Goal: Information Seeking & Learning: Learn about a topic

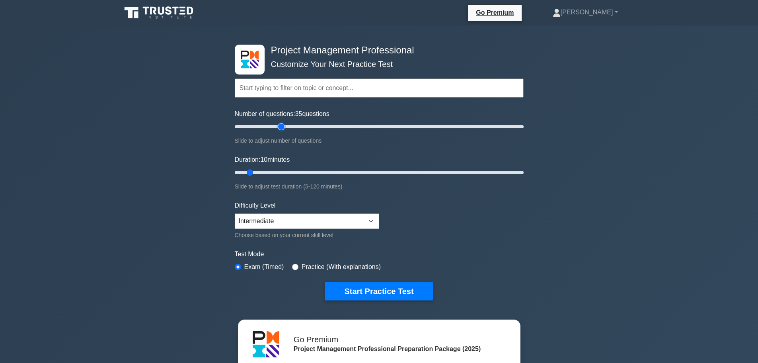
type input "35"
click at [279, 125] on input "Number of questions: 35 questions" at bounding box center [379, 127] width 289 height 10
click at [282, 173] on input "Duration: 10 minutes" at bounding box center [379, 173] width 289 height 10
click at [293, 173] on input "Duration: 25 minutes" at bounding box center [379, 173] width 289 height 10
type input "30"
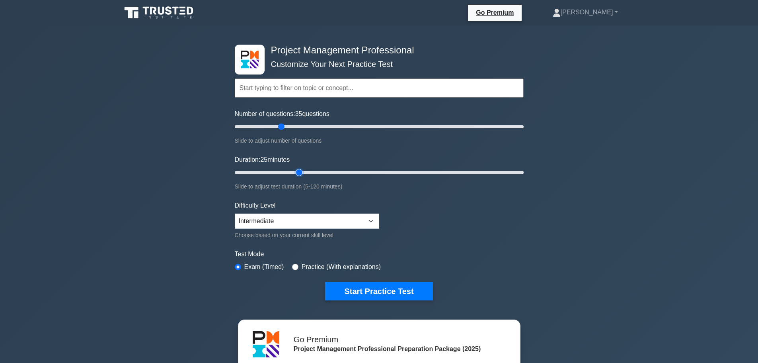
click at [299, 172] on input "Duration: 25 minutes" at bounding box center [379, 173] width 289 height 10
drag, startPoint x: 381, startPoint y: 289, endPoint x: 356, endPoint y: 285, distance: 25.1
click at [381, 289] on button "Start Practice Test" at bounding box center [378, 291] width 107 height 18
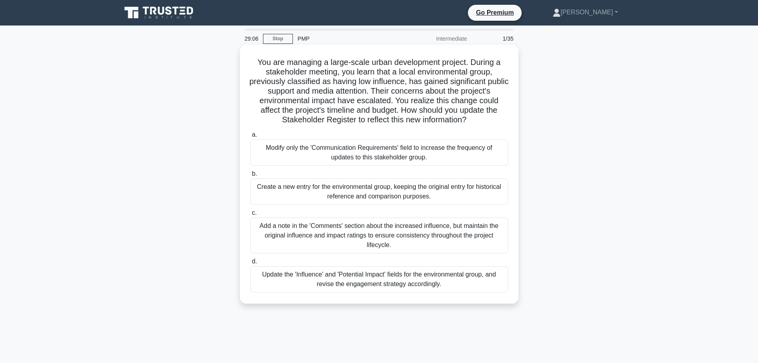
click at [415, 278] on div "Update the 'Influence' and 'Potential Impact' fields for the environmental grou…" at bounding box center [379, 279] width 258 height 26
click at [250, 264] on input "d. Update the 'Influence' and 'Potential Impact' fields for the environmental g…" at bounding box center [250, 261] width 0 height 5
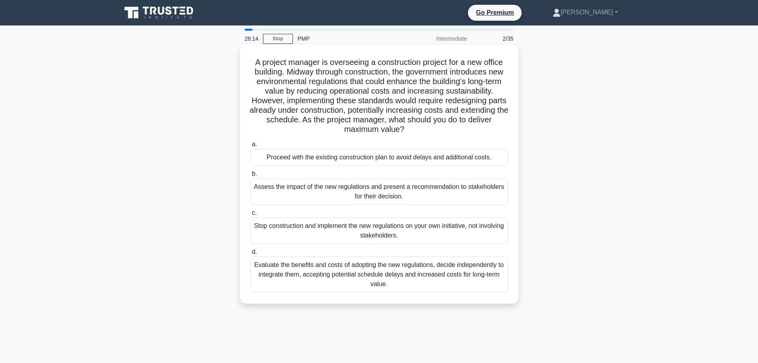
click at [369, 195] on div "Assess the impact of the new regulations and present a recommendation to stakeh…" at bounding box center [379, 191] width 258 height 26
click at [250, 176] on input "b. Assess the impact of the new regulations and present a recommendation to sta…" at bounding box center [250, 173] width 0 height 5
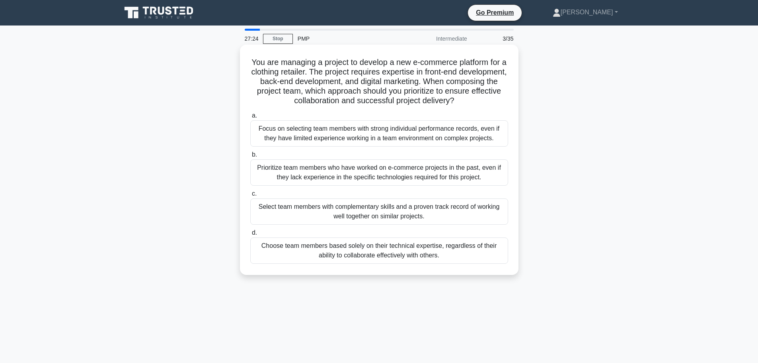
click at [408, 218] on div "Select team members with complementary skills and a proven track record of work…" at bounding box center [379, 211] width 258 height 26
click at [250, 196] on input "c. Select team members with complementary skills and a proven track record of w…" at bounding box center [250, 193] width 0 height 5
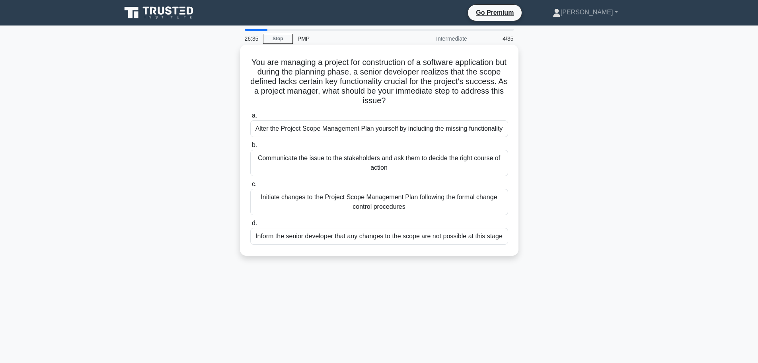
click at [334, 204] on div "Initiate changes to the Project Scope Management Plan following the formal chan…" at bounding box center [379, 202] width 258 height 26
click at [250, 187] on input "c. Initiate changes to the Project Scope Management Plan following the formal c…" at bounding box center [250, 184] width 0 height 5
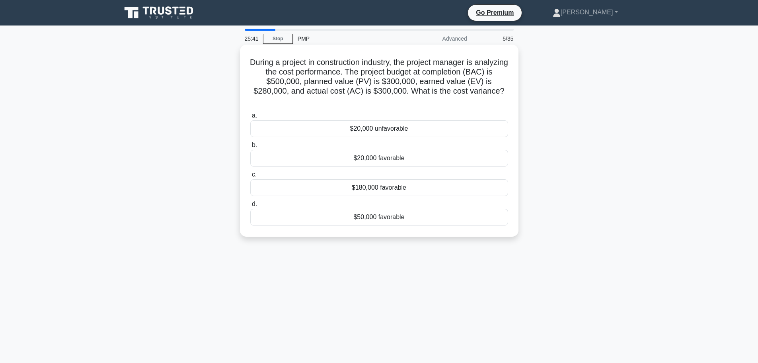
click at [384, 131] on div "$20,000 unfavorable" at bounding box center [379, 128] width 258 height 17
click at [250, 118] on input "a. $20,000 unfavorable" at bounding box center [250, 115] width 0 height 5
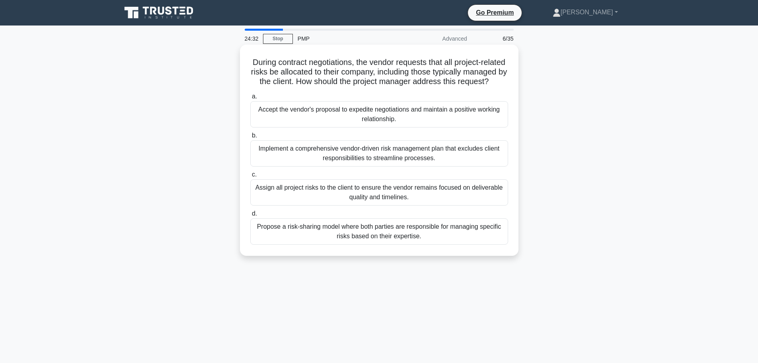
click at [379, 243] on div "Propose a risk-sharing model where both parties are responsible for managing sp…" at bounding box center [379, 231] width 258 height 26
click at [250, 216] on input "d. Propose a risk-sharing model where both parties are responsible for managing…" at bounding box center [250, 213] width 0 height 5
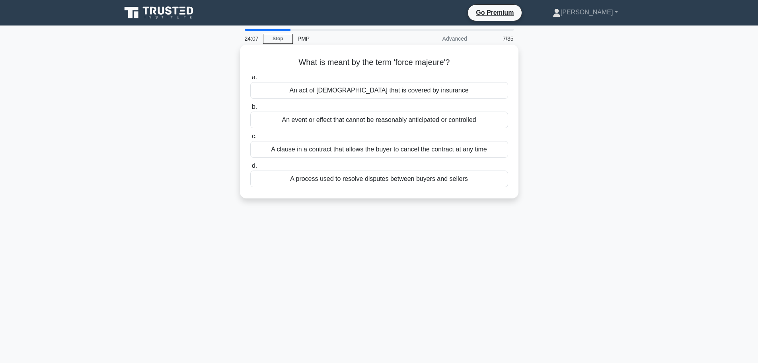
click at [435, 152] on div "A clause in a contract that allows the buyer to cancel the contract at any time" at bounding box center [379, 149] width 258 height 17
click at [250, 139] on input "c. A clause in a contract that allows the buyer to cancel the contract at any t…" at bounding box center [250, 136] width 0 height 5
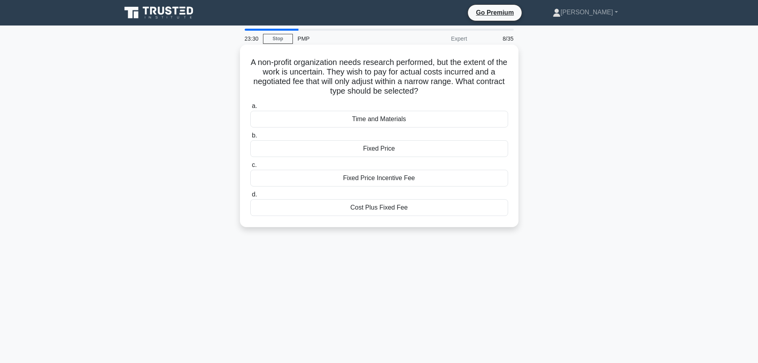
click at [394, 213] on div "Cost Plus Fixed Fee" at bounding box center [379, 207] width 258 height 17
click at [250, 197] on input "d. Cost Plus Fixed Fee" at bounding box center [250, 194] width 0 height 5
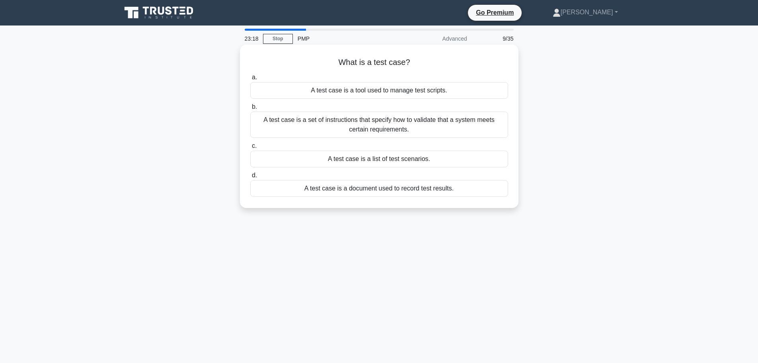
click at [402, 125] on div "A test case is a set of instructions that specify how to validate that a system…" at bounding box center [379, 124] width 258 height 26
click at [250, 109] on input "b. A test case is a set of instructions that specify how to validate that a sys…" at bounding box center [250, 106] width 0 height 5
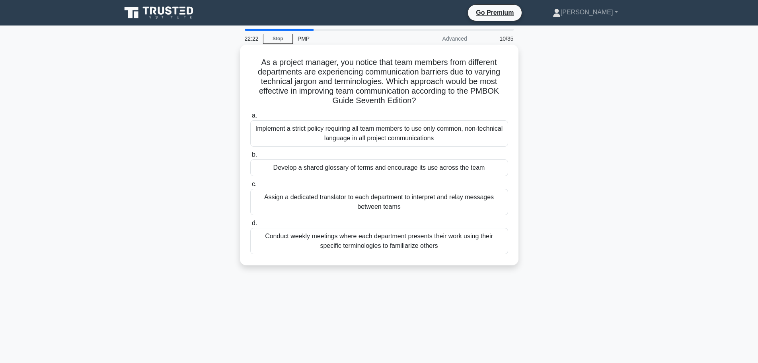
click at [325, 238] on div "Conduct weekly meetings where each department presents their work using their s…" at bounding box center [379, 241] width 258 height 26
click at [250, 226] on input "d. Conduct weekly meetings where each department presents their work using thei…" at bounding box center [250, 223] width 0 height 5
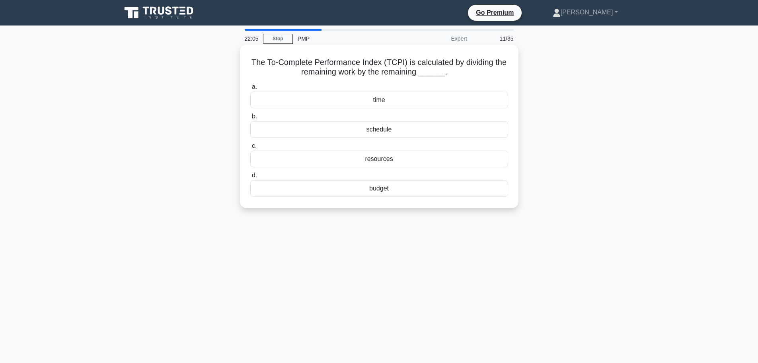
click at [387, 131] on div "schedule" at bounding box center [379, 129] width 258 height 17
click at [250, 119] on input "b. schedule" at bounding box center [250, 116] width 0 height 5
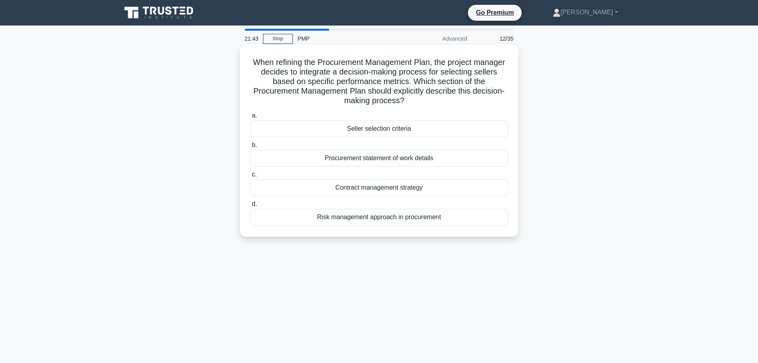
click at [390, 184] on div "Contract management strategy" at bounding box center [379, 187] width 258 height 17
click at [250, 177] on input "c. Contract management strategy" at bounding box center [250, 174] width 0 height 5
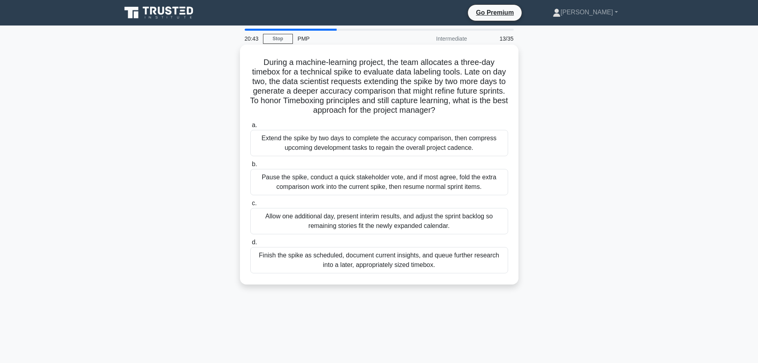
click at [392, 266] on div "Finish the spike as scheduled, document current insights, and queue further res…" at bounding box center [379, 260] width 258 height 26
click at [250, 245] on input "d. Finish the spike as scheduled, document current insights, and queue further …" at bounding box center [250, 242] width 0 height 5
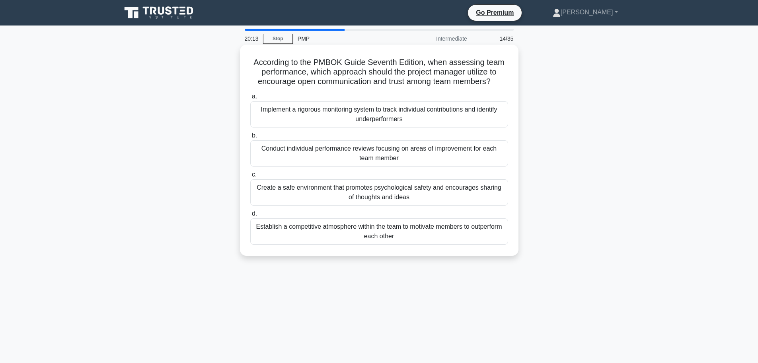
click at [355, 197] on div "Create a safe environment that promotes psychological safety and encourages sha…" at bounding box center [379, 192] width 258 height 26
click at [250, 177] on input "c. Create a safe environment that promotes psychological safety and encourages …" at bounding box center [250, 174] width 0 height 5
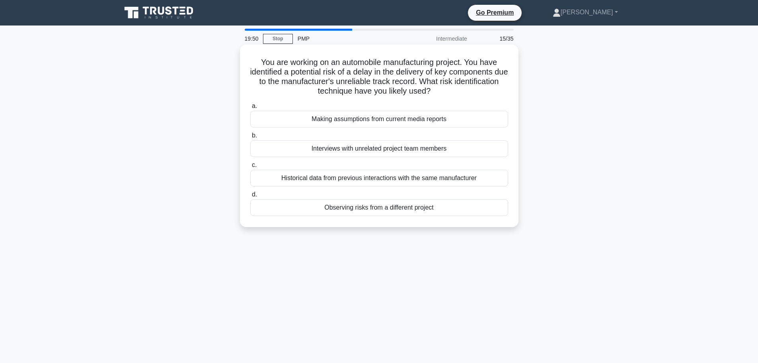
click at [382, 174] on div "Historical data from previous interactions with the same manufacturer" at bounding box center [379, 178] width 258 height 17
click at [250, 168] on input "c. Historical data from previous interactions with the same manufacturer" at bounding box center [250, 164] width 0 height 5
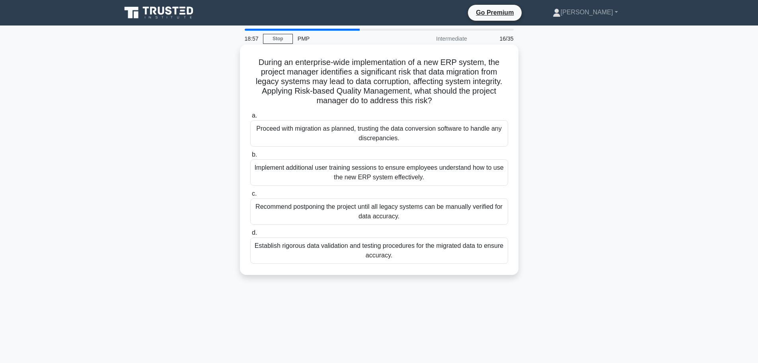
click at [393, 255] on div "Establish rigorous data validation and testing procedures for the migrated data…" at bounding box center [379, 250] width 258 height 26
click at [250, 235] on input "d. Establish rigorous data validation and testing procedures for the migrated d…" at bounding box center [250, 232] width 0 height 5
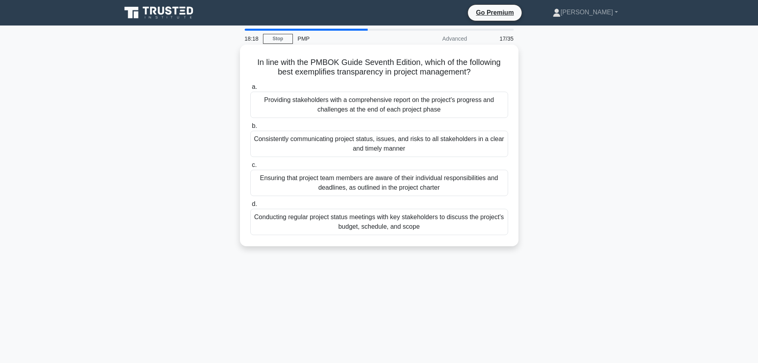
click at [330, 184] on div "Ensuring that project team members are aware of their individual responsibiliti…" at bounding box center [379, 183] width 258 height 26
click at [250, 168] on input "c. Ensuring that project team members are aware of their individual responsibil…" at bounding box center [250, 164] width 0 height 5
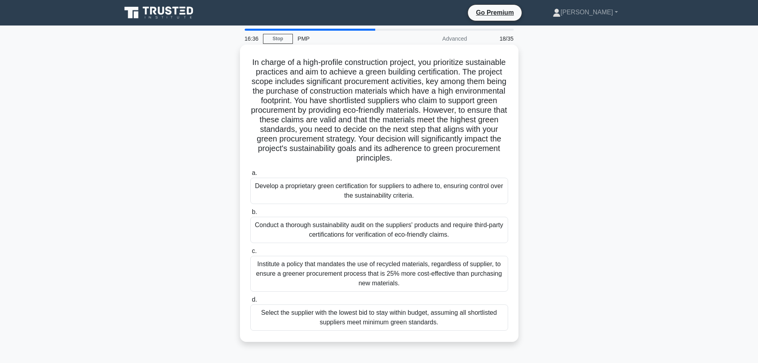
click at [317, 224] on div "Conduct a thorough sustainability audit on the suppliers' products and require …" at bounding box center [379, 230] width 258 height 26
click at [250, 215] on input "b. Conduct a thorough sustainability audit on the suppliers' products and requi…" at bounding box center [250, 211] width 0 height 5
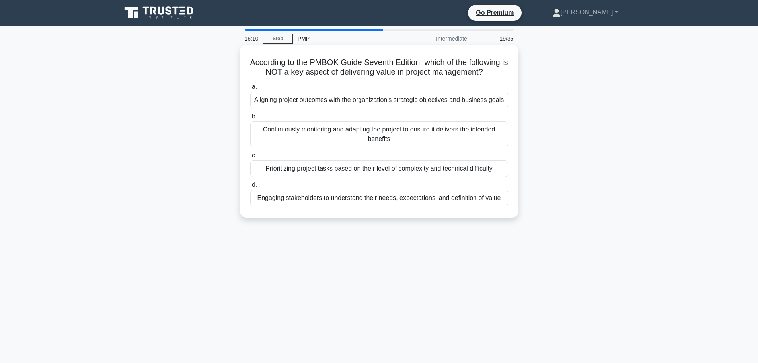
click at [363, 165] on div "Prioritizing project tasks based on their level of complexity and technical dif…" at bounding box center [379, 168] width 258 height 17
click at [250, 158] on input "c. Prioritizing project tasks based on their level of complexity and technical …" at bounding box center [250, 155] width 0 height 5
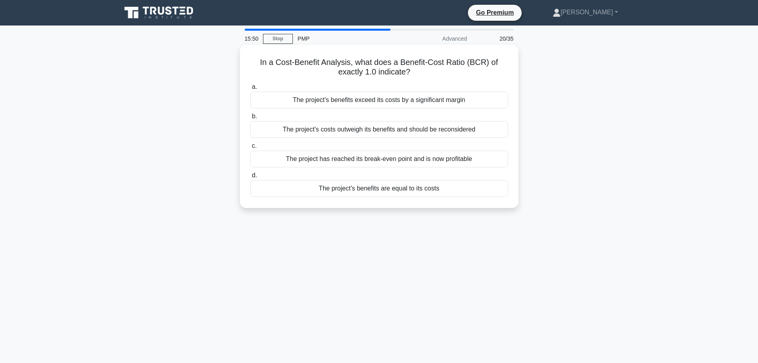
click at [405, 188] on div "The project's benefits are equal to its costs" at bounding box center [379, 188] width 258 height 17
click at [250, 178] on input "d. The project's benefits are equal to its costs" at bounding box center [250, 175] width 0 height 5
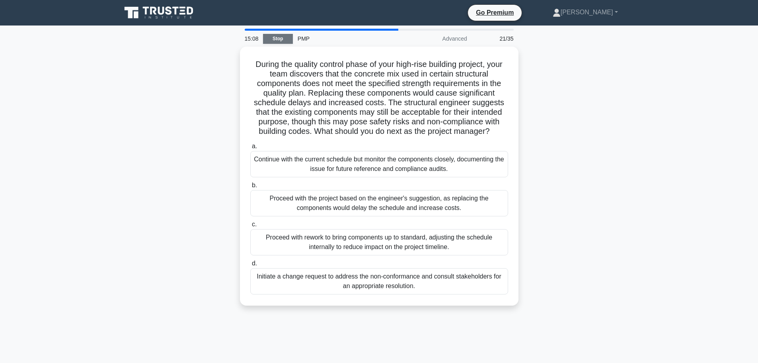
click at [272, 41] on link "Stop" at bounding box center [278, 39] width 30 height 10
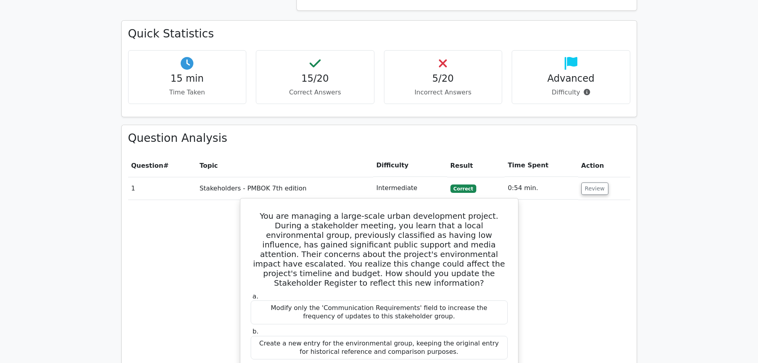
scroll to position [717, 0]
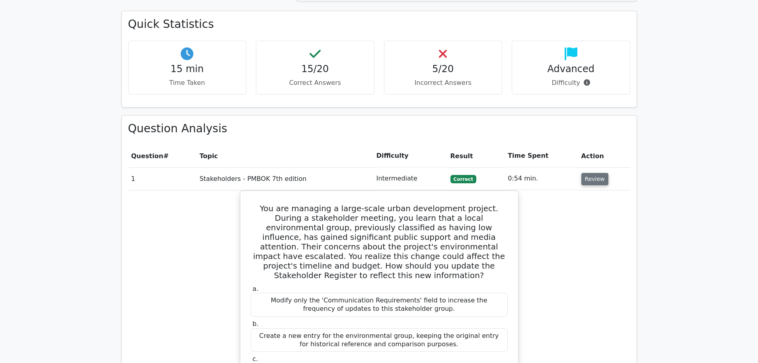
click at [598, 173] on button "Review" at bounding box center [595, 179] width 27 height 12
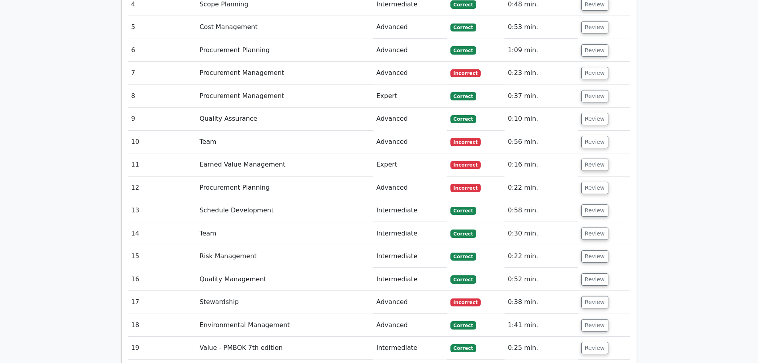
scroll to position [916, 0]
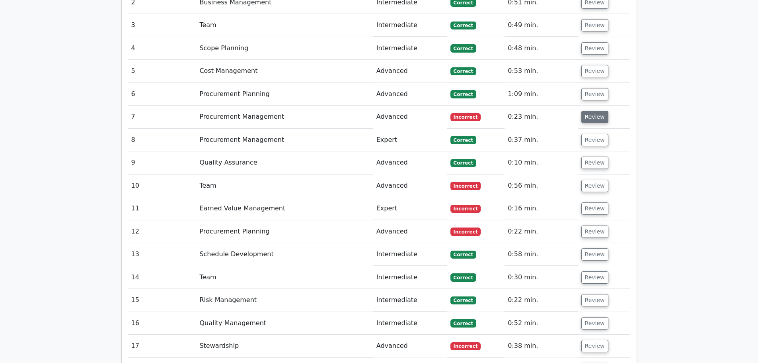
click at [593, 111] on button "Review" at bounding box center [595, 117] width 27 height 12
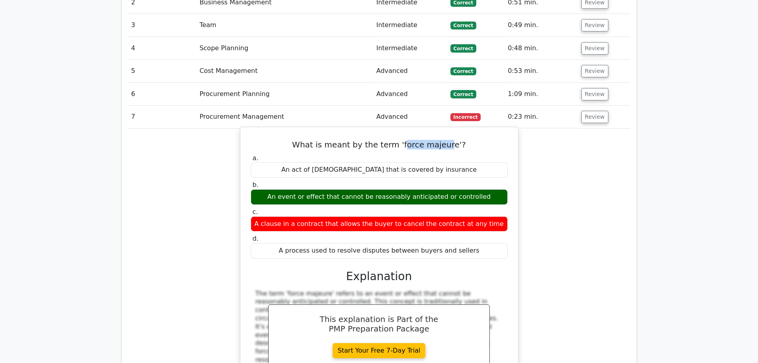
drag, startPoint x: 404, startPoint y: 104, endPoint x: 448, endPoint y: 107, distance: 44.3
click at [448, 140] on h5 "What is meant by the term 'force majeure'?" at bounding box center [379, 145] width 259 height 10
click at [452, 140] on h5 "What is meant by the term 'force majeure'?" at bounding box center [379, 145] width 259 height 10
drag, startPoint x: 452, startPoint y: 109, endPoint x: 408, endPoint y: 106, distance: 43.5
click at [408, 140] on h5 "What is meant by the term 'force majeure'?" at bounding box center [379, 145] width 259 height 10
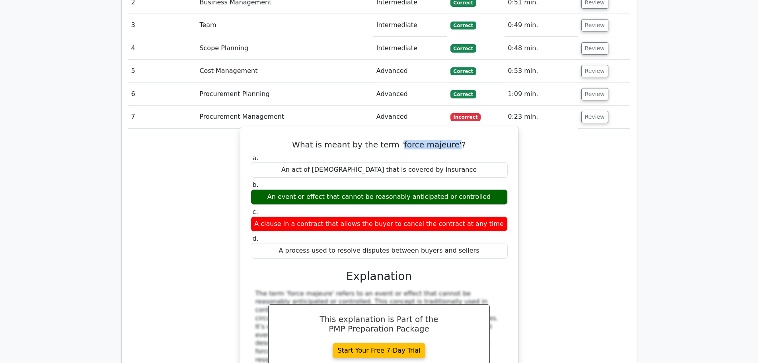
copy h5 "force majeure'"
drag, startPoint x: 277, startPoint y: 158, endPoint x: 482, endPoint y: 157, distance: 205.8
click at [482, 189] on div "An event or effect that cannot be reasonably anticipated or controlled" at bounding box center [379, 197] width 257 height 16
copy div "An event or effect that cannot be reasonably anticipated or controlled"
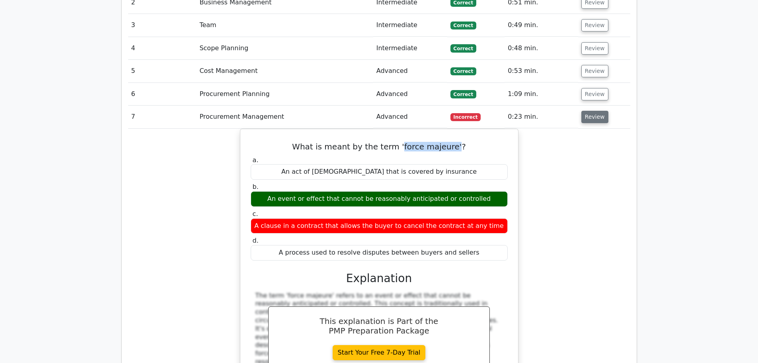
click at [595, 111] on button "Review" at bounding box center [595, 117] width 27 height 12
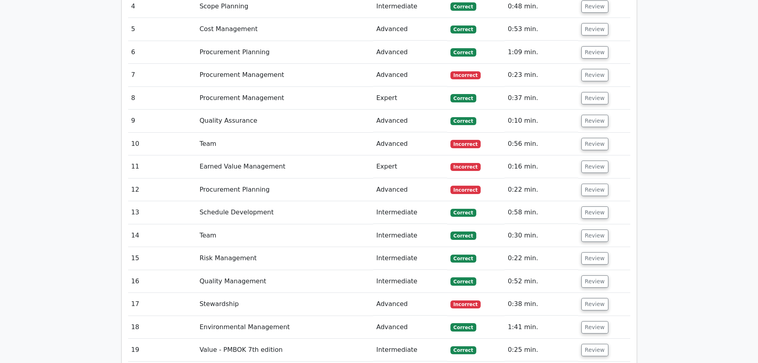
scroll to position [955, 0]
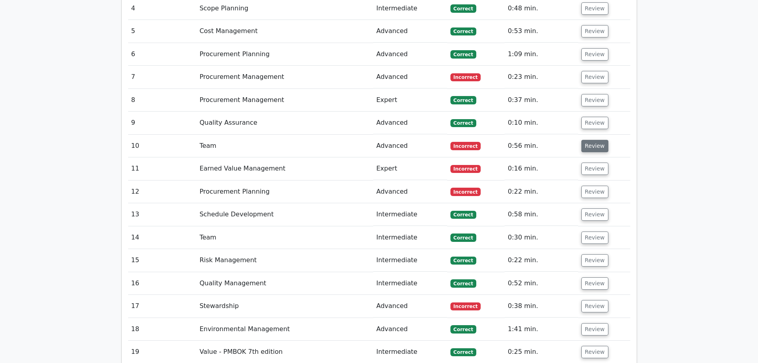
click at [592, 140] on button "Review" at bounding box center [595, 146] width 27 height 12
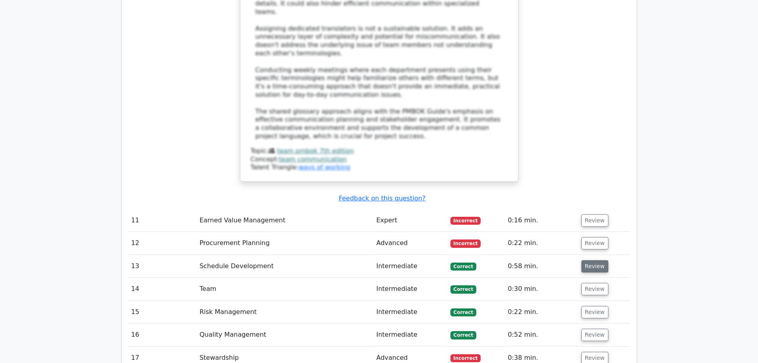
scroll to position [1473, 0]
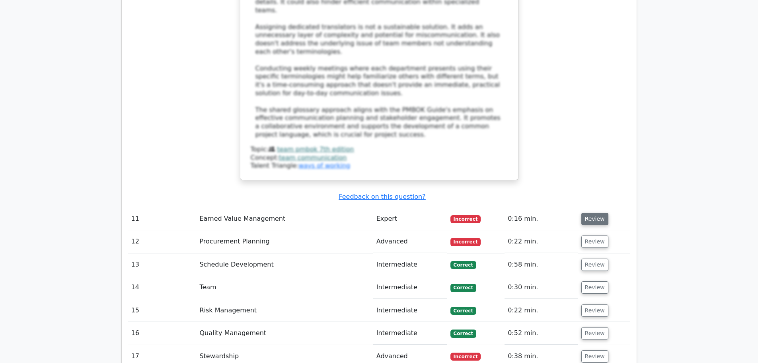
click at [597, 213] on button "Review" at bounding box center [595, 219] width 27 height 12
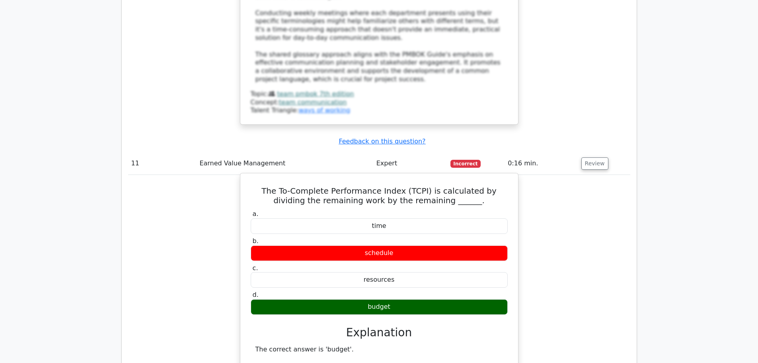
scroll to position [1553, 0]
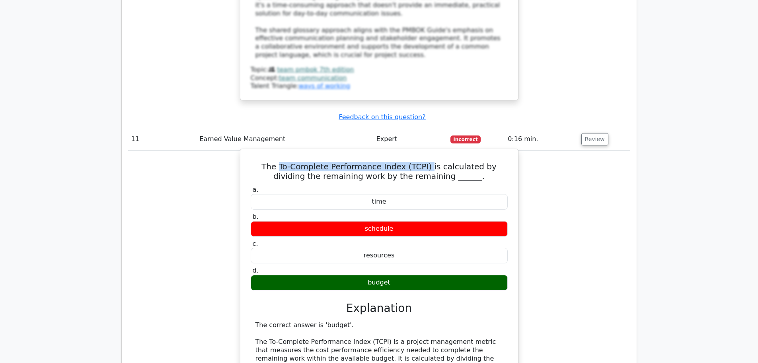
drag, startPoint x: 266, startPoint y: 103, endPoint x: 407, endPoint y: 102, distance: 141.7
click at [407, 162] on h5 "The To-Complete Performance Index (TCPI) is calculated by dividing the remainin…" at bounding box center [379, 171] width 259 height 19
copy h5 "To-Complete Performance Index (TCPI)"
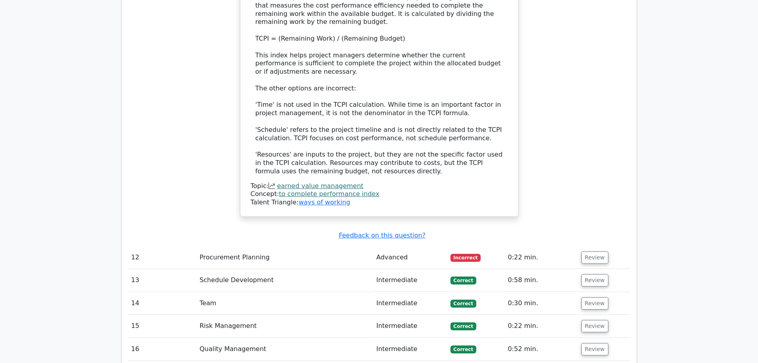
scroll to position [1911, 0]
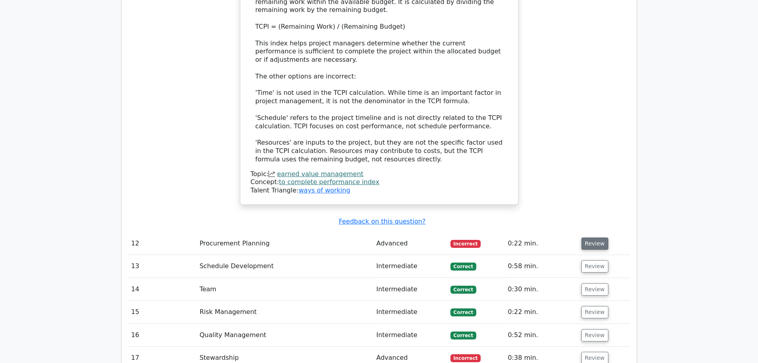
click at [593, 237] on button "Review" at bounding box center [595, 243] width 27 height 12
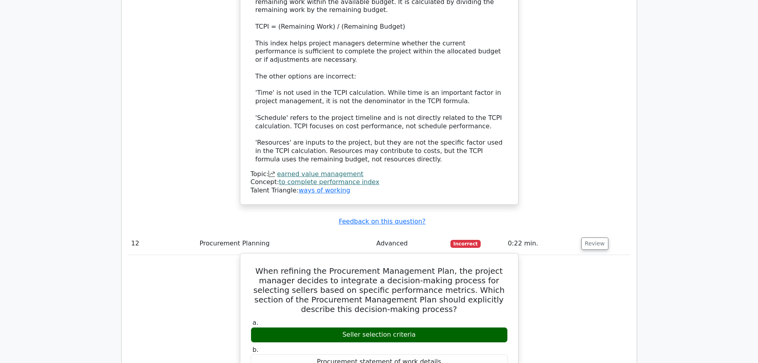
scroll to position [1951, 0]
